Goal: Information Seeking & Learning: Find specific page/section

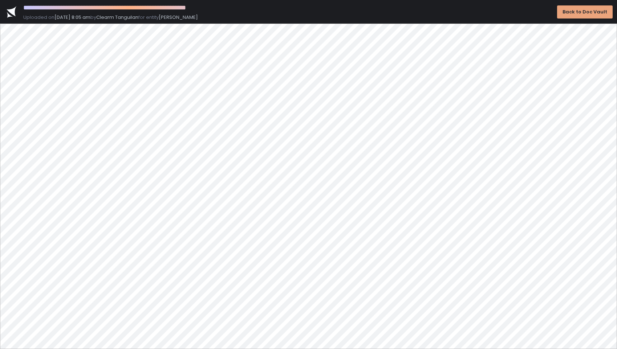
click at [590, 12] on div "Back to Doc Vault" at bounding box center [584, 12] width 45 height 7
